Goal: Go to known website: Go to known website

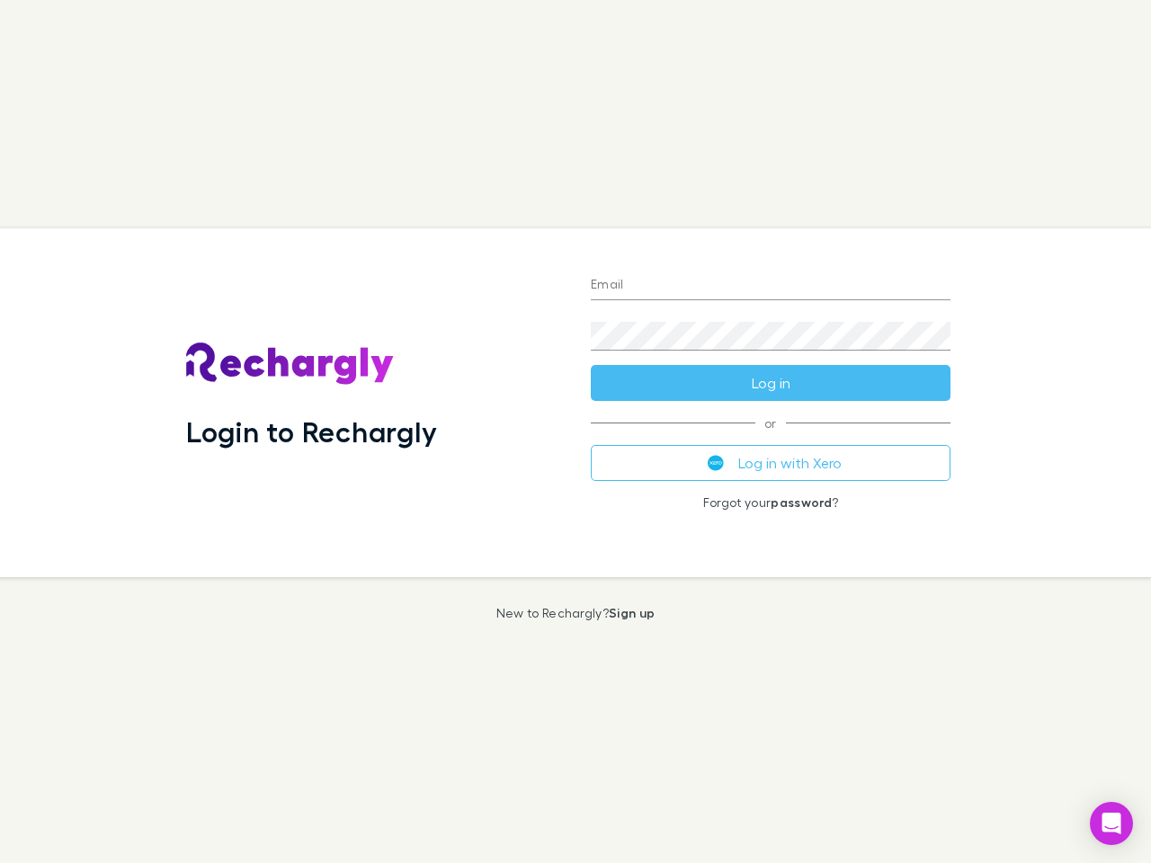
click at [575, 431] on div "Login to Rechargly" at bounding box center [374, 402] width 404 height 349
click at [770, 286] on input "Email" at bounding box center [771, 285] width 360 height 29
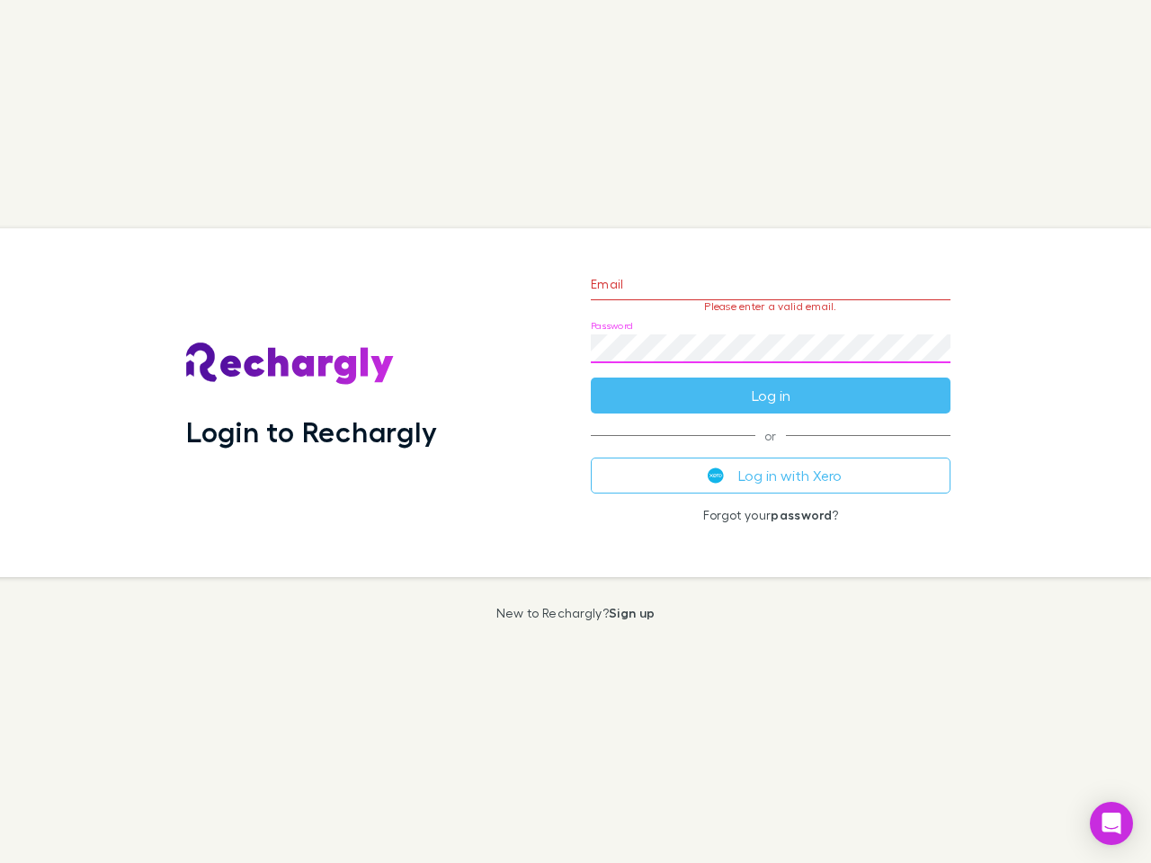
click at [770, 383] on form "Email Please enter a valid email. Password Log in" at bounding box center [771, 335] width 360 height 156
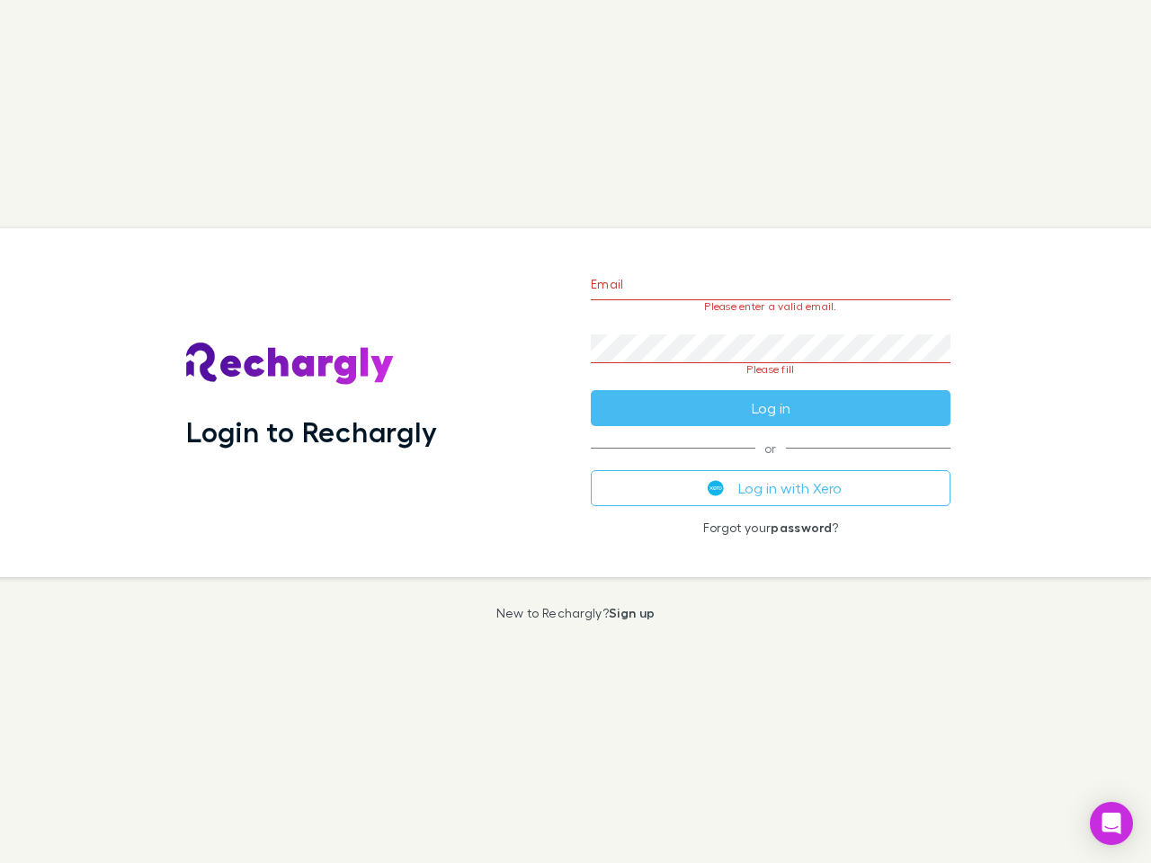
click at [770, 463] on div "Email Please enter a valid email. Password Please fill Log in or Log in with Xe…" at bounding box center [770, 402] width 388 height 349
click at [1111, 823] on icon "Open Intercom Messenger" at bounding box center [1111, 824] width 19 height 22
